Goal: Task Accomplishment & Management: Manage account settings

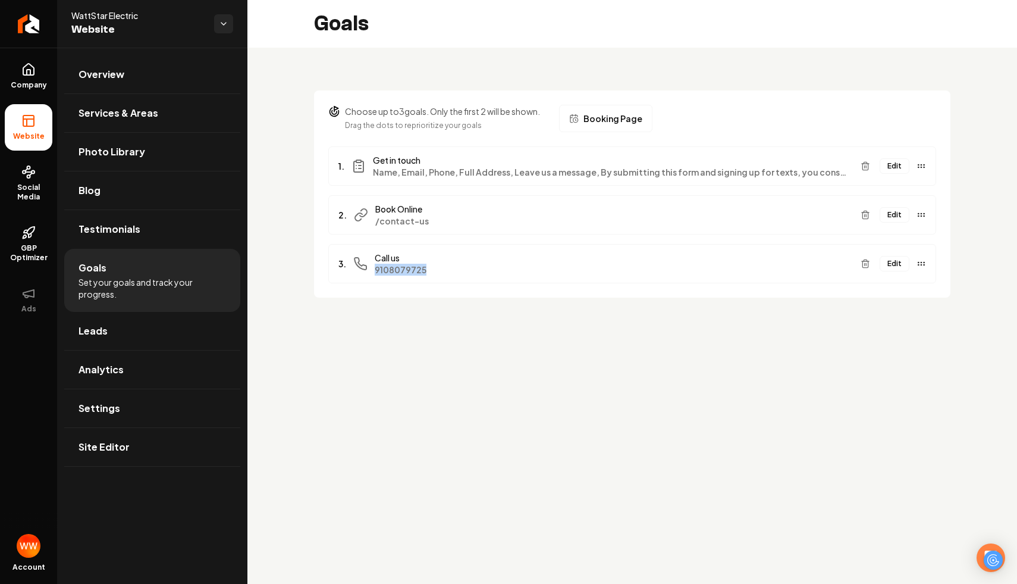
click at [489, 310] on div "Choose up to 3 goals. Only the first 2 will be shown. Drag the dots to repriori…" at bounding box center [632, 187] width 770 height 278
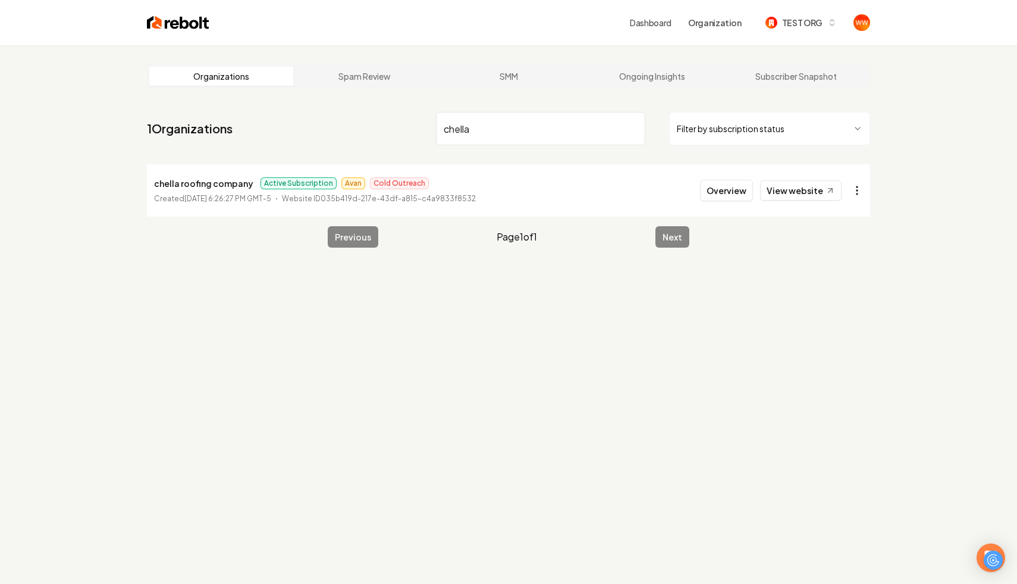
type input "chella"
click at [855, 185] on html "Dashboard Organization TEST ORG Organizations Spam Review SMM Ongoing Insights …" at bounding box center [508, 292] width 1017 height 584
click at [670, 185] on html "Dashboard Organization TEST ORG Organizations Spam Review SMM Ongoing Insights …" at bounding box center [508, 292] width 1017 height 584
click at [862, 190] on html "Dashboard Organization TEST ORG Organizations Spam Review SMM Ongoing Insights …" at bounding box center [508, 292] width 1017 height 584
click at [170, 180] on html "Dashboard Organization TEST ORG Organizations Spam Review SMM Ongoing Insights …" at bounding box center [508, 292] width 1017 height 584
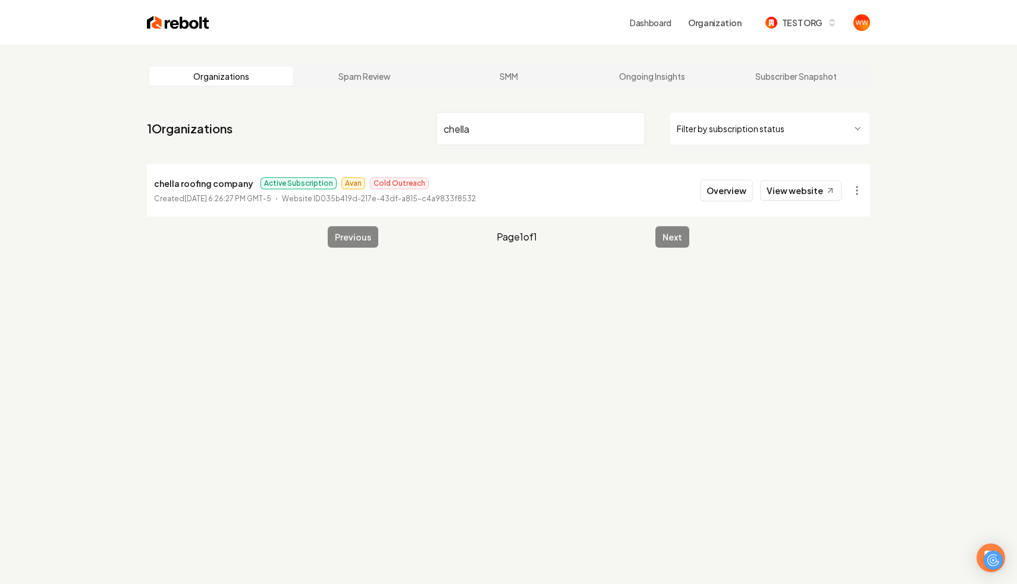
click at [210, 184] on p "chella roofing company" at bounding box center [203, 183] width 99 height 14
click at [730, 178] on li "chella roofing company Active Subscription Avan Cold Outreach Created [DATE] 6:…" at bounding box center [508, 190] width 723 height 52
click at [726, 183] on button "Overview" at bounding box center [726, 190] width 53 height 21
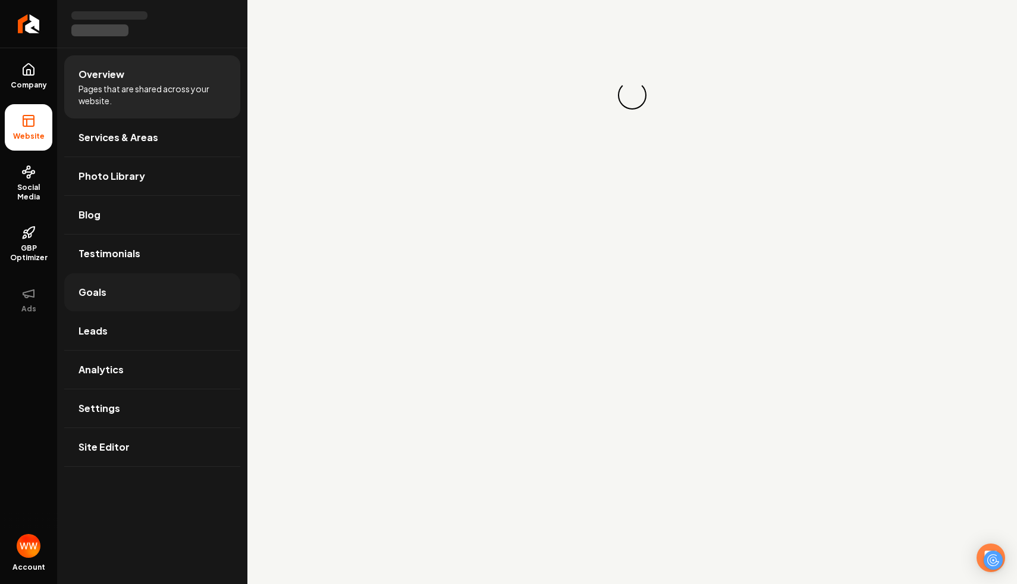
click at [124, 283] on link "Goals" at bounding box center [152, 292] width 176 height 38
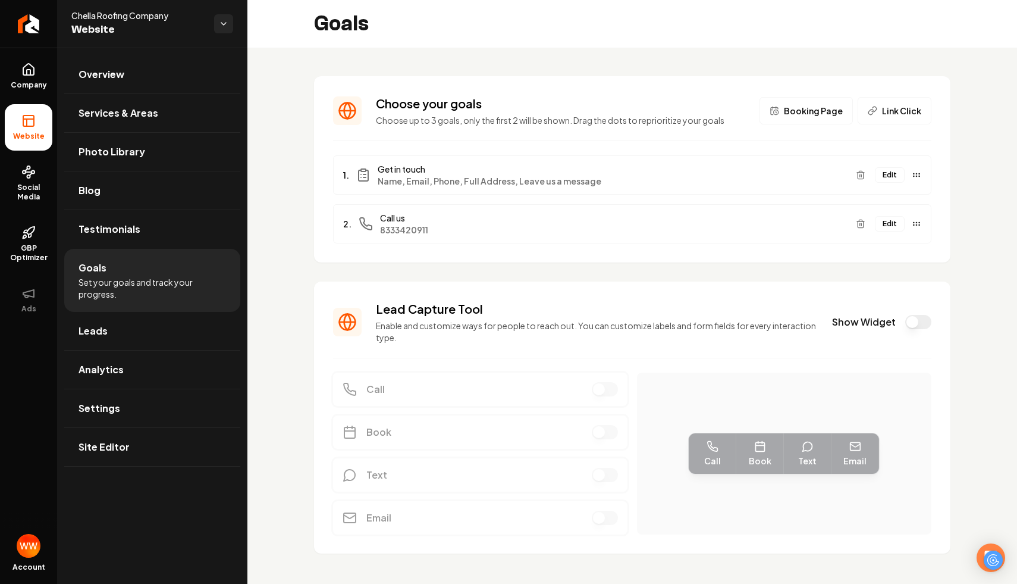
click at [917, 318] on button "Show Widget" at bounding box center [918, 322] width 26 height 14
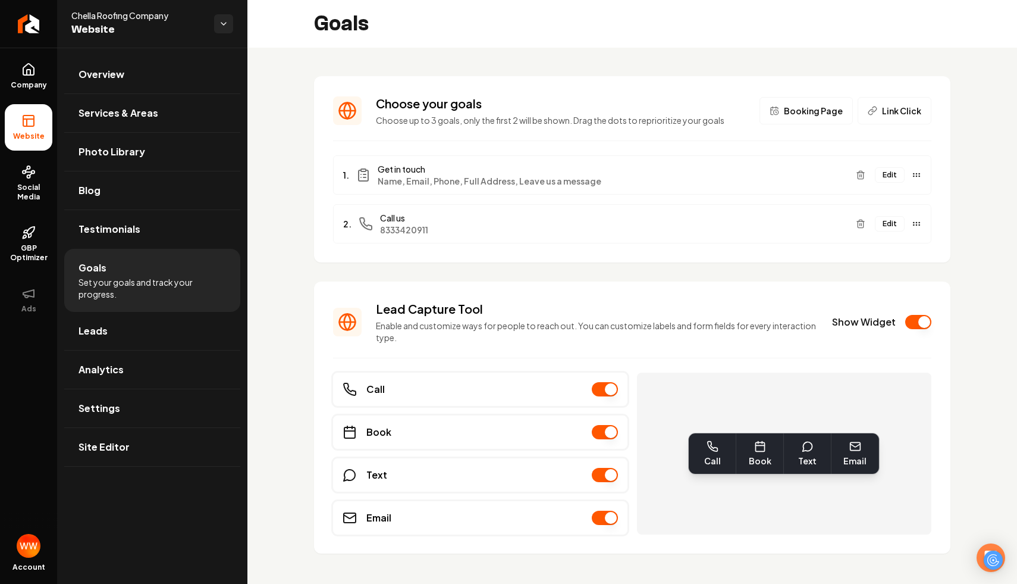
click at [891, 222] on button "Edit" at bounding box center [890, 223] width 30 height 15
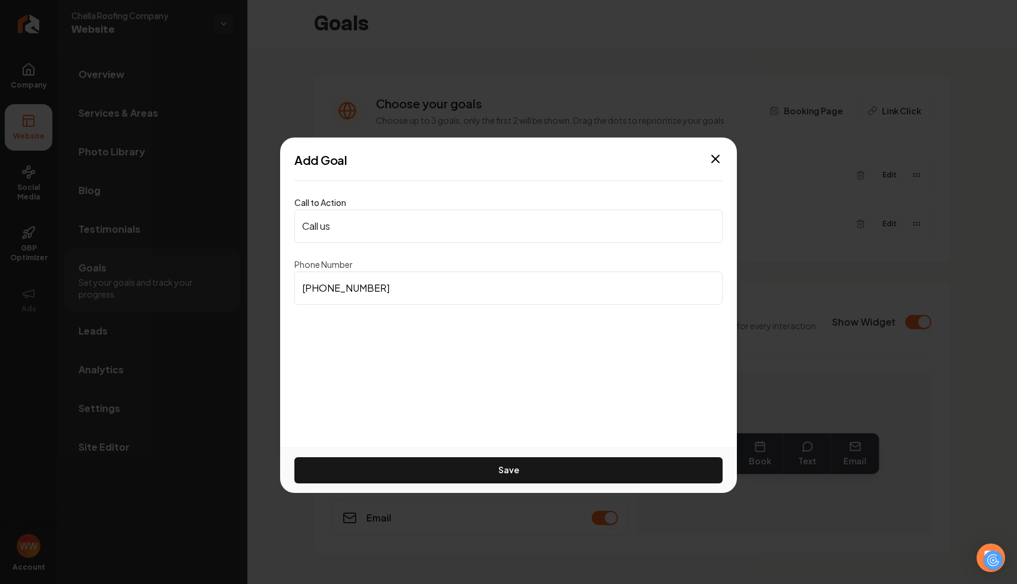
click at [526, 287] on input "(833) 342-0911" at bounding box center [508, 287] width 428 height 33
type input "(833) 342-0911"
click at [712, 156] on icon "button" at bounding box center [715, 158] width 7 height 7
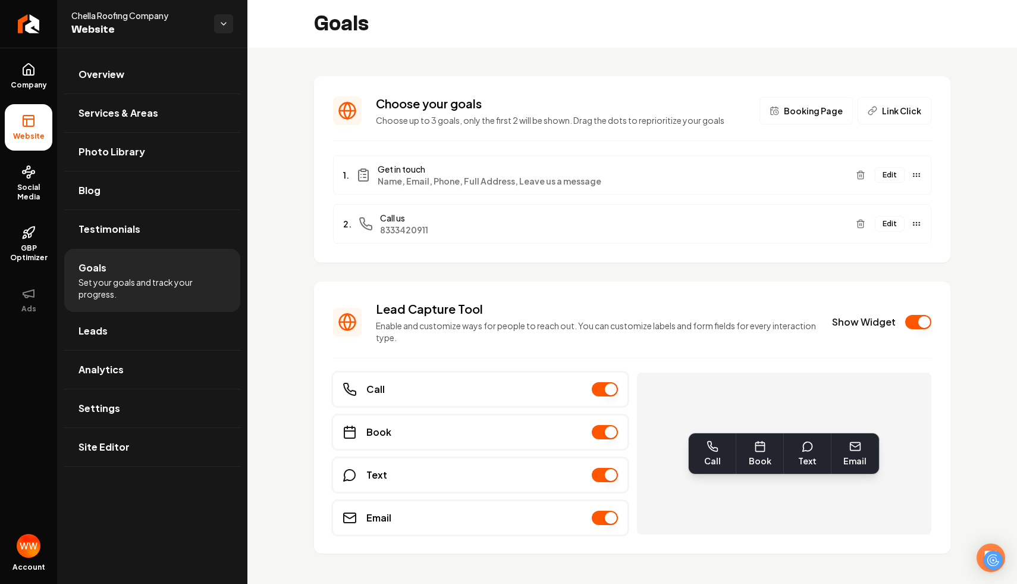
scroll to position [17, 0]
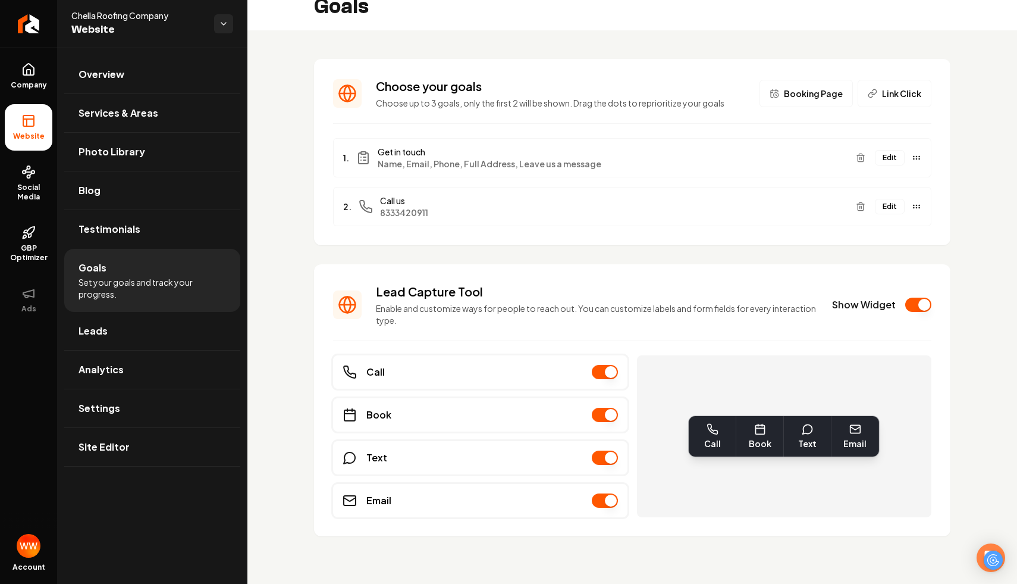
drag, startPoint x: 629, startPoint y: 297, endPoint x: 700, endPoint y: 322, distance: 75.4
click at [700, 322] on div "Lead Capture Tool Enable and customize ways for people to reach out. You can cu…" at bounding box center [597, 304] width 442 height 43
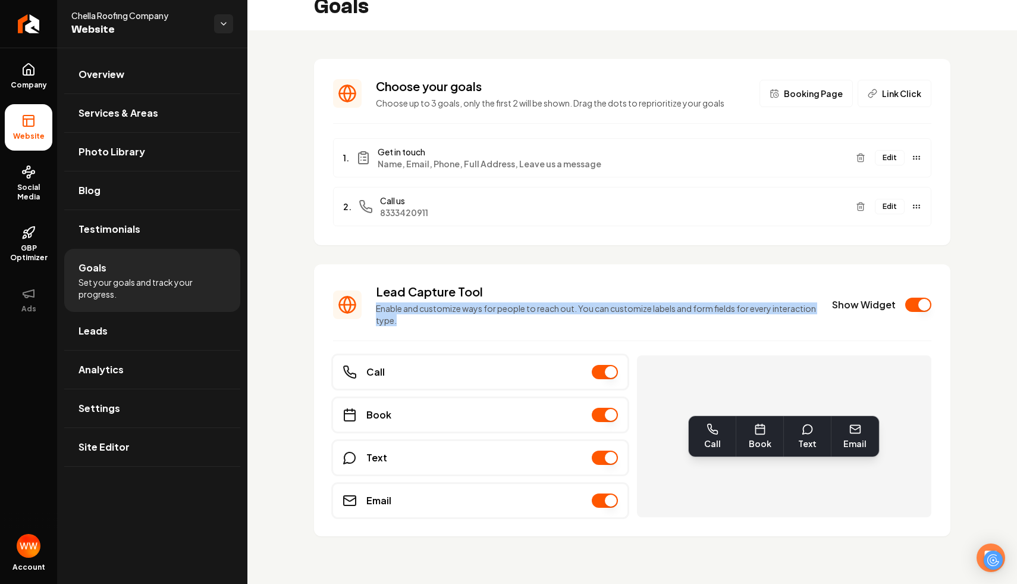
click at [700, 322] on p "Enable and customize ways for people to reach out. You can customize labels and…" at bounding box center [597, 314] width 442 height 24
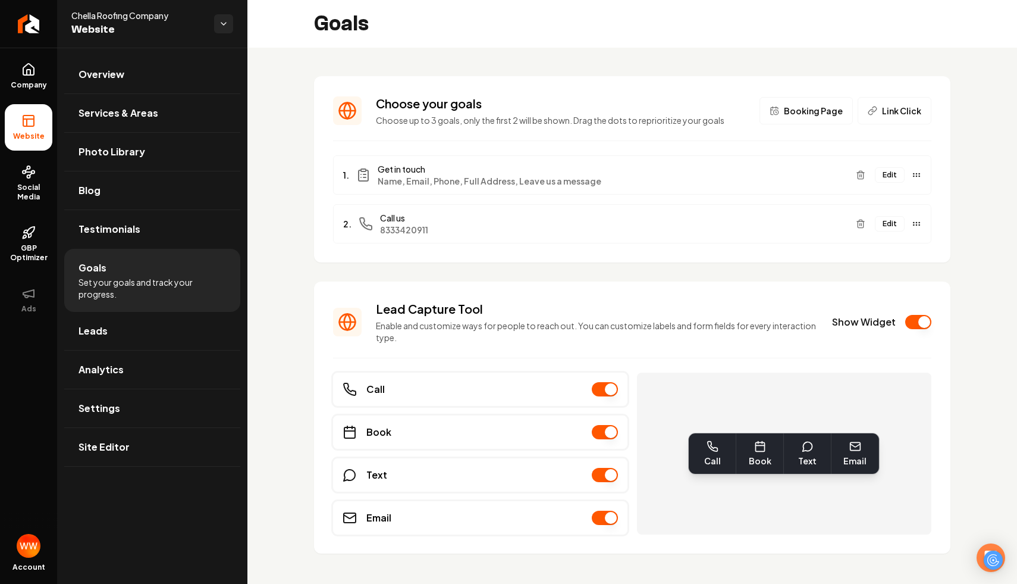
click at [919, 325] on button "Show Widget" at bounding box center [918, 322] width 26 height 14
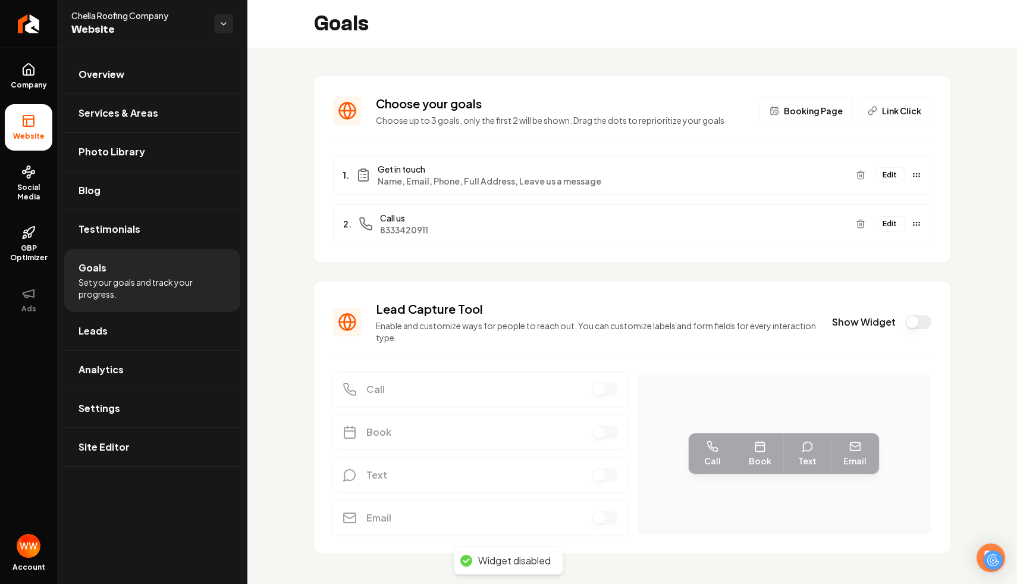
click at [919, 325] on button "Show Widget" at bounding box center [918, 322] width 26 height 14
